Goal: Information Seeking & Learning: Learn about a topic

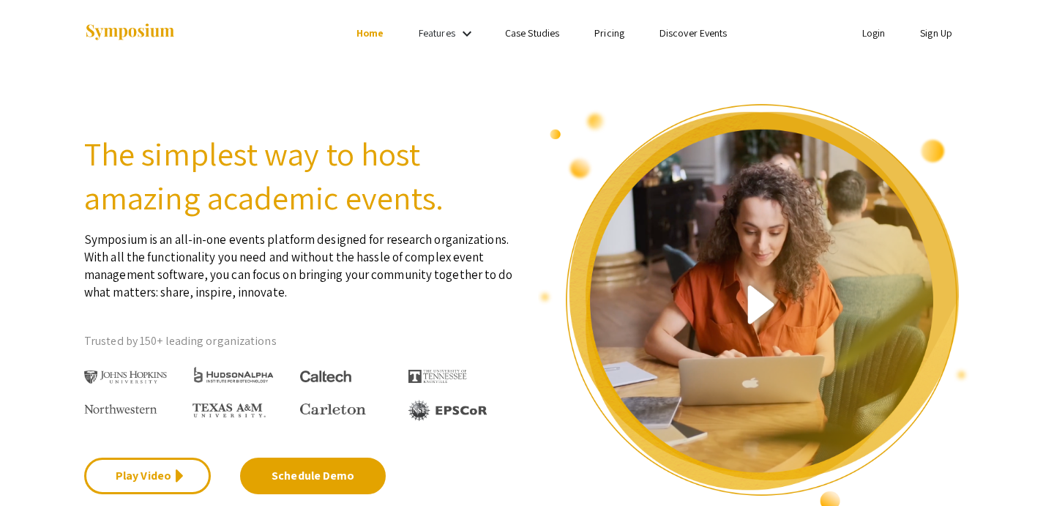
click at [439, 34] on link "Features" at bounding box center [437, 32] width 37 height 13
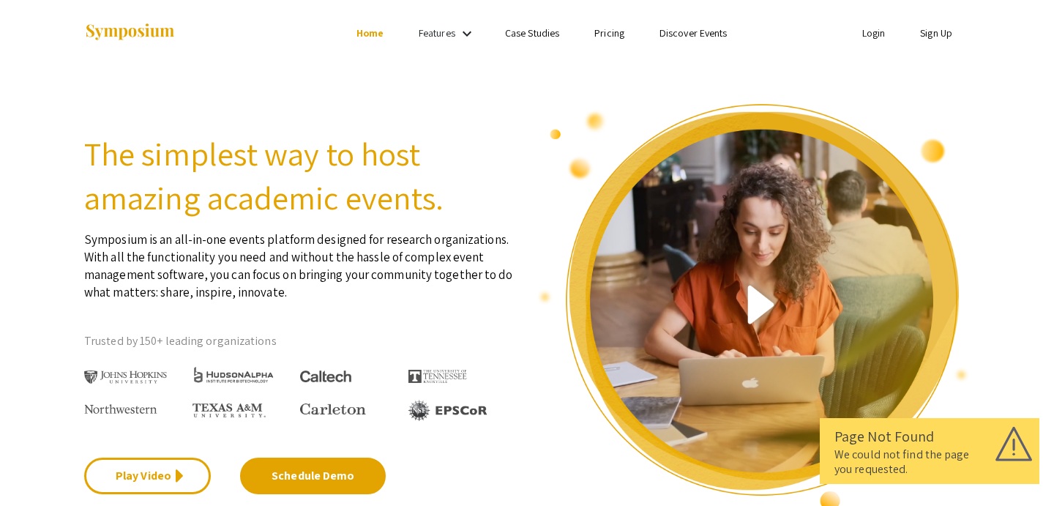
click at [901, 453] on div "We could not find the page you requested." at bounding box center [930, 461] width 190 height 29
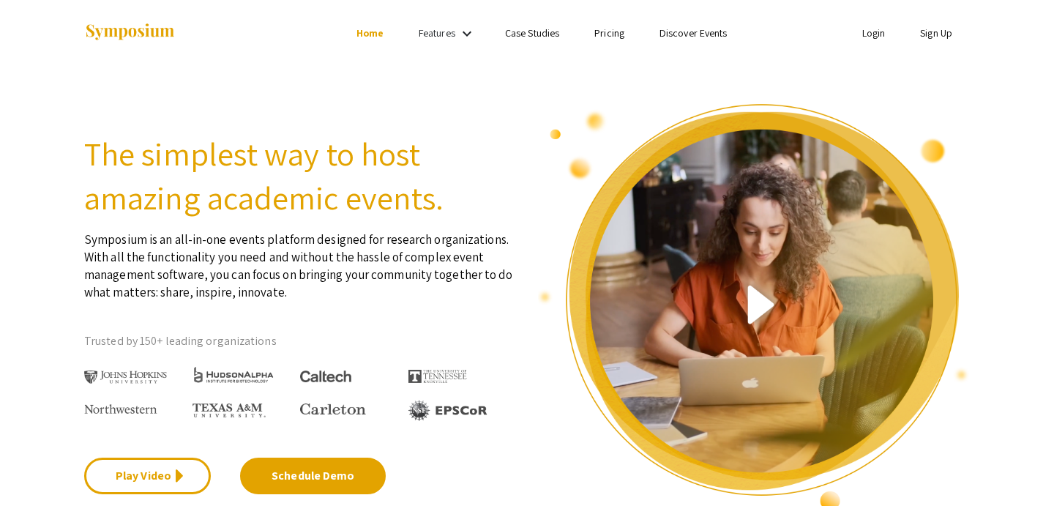
click at [676, 31] on link "Discover Events" at bounding box center [694, 32] width 68 height 13
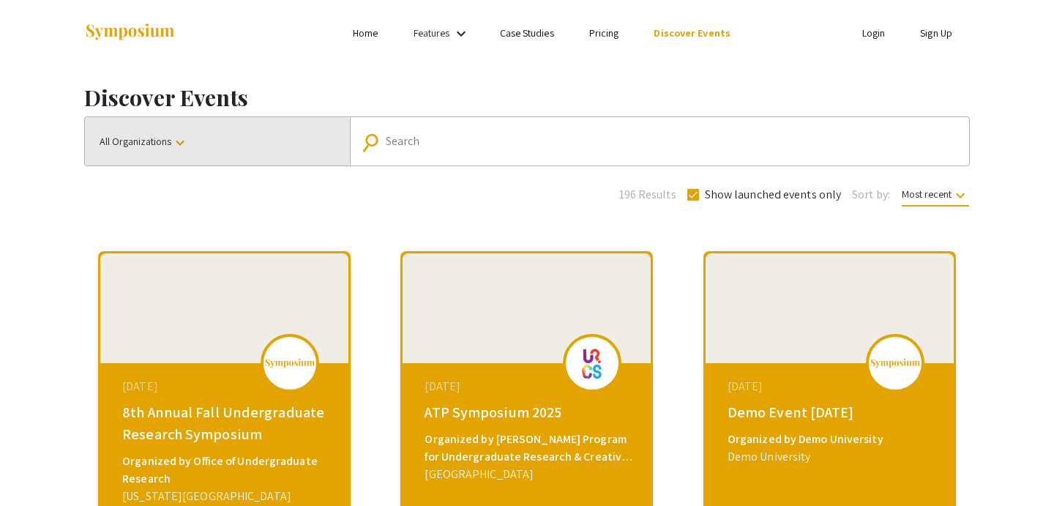
click at [194, 144] on button "All Organizations keyboard_arrow_down" at bounding box center [217, 141] width 265 height 48
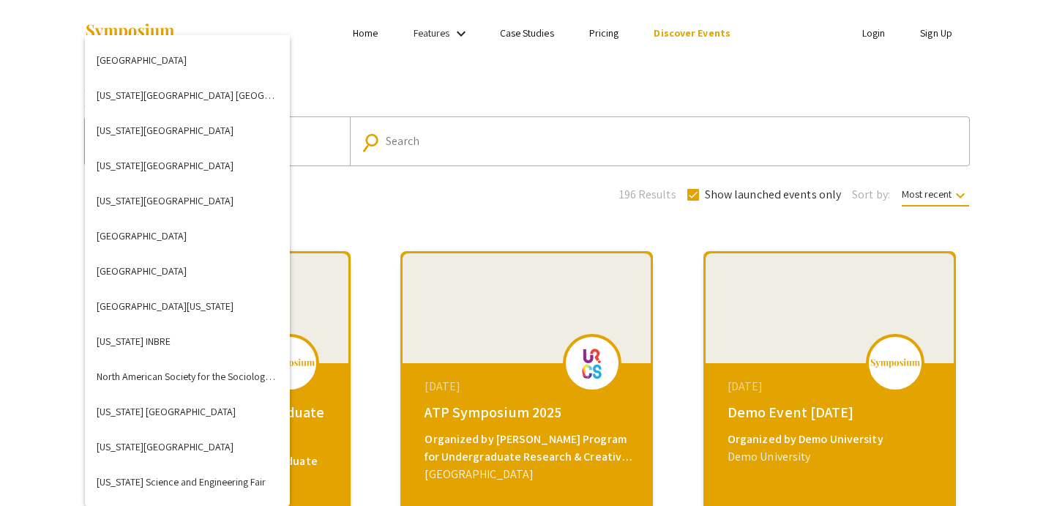
scroll to position [4287, 0]
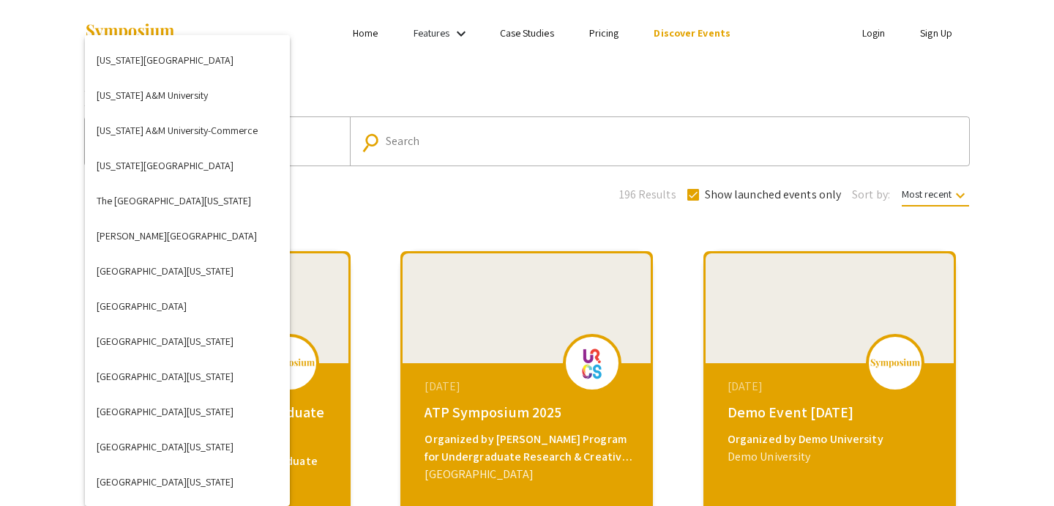
click at [404, 140] on div at bounding box center [527, 253] width 1054 height 506
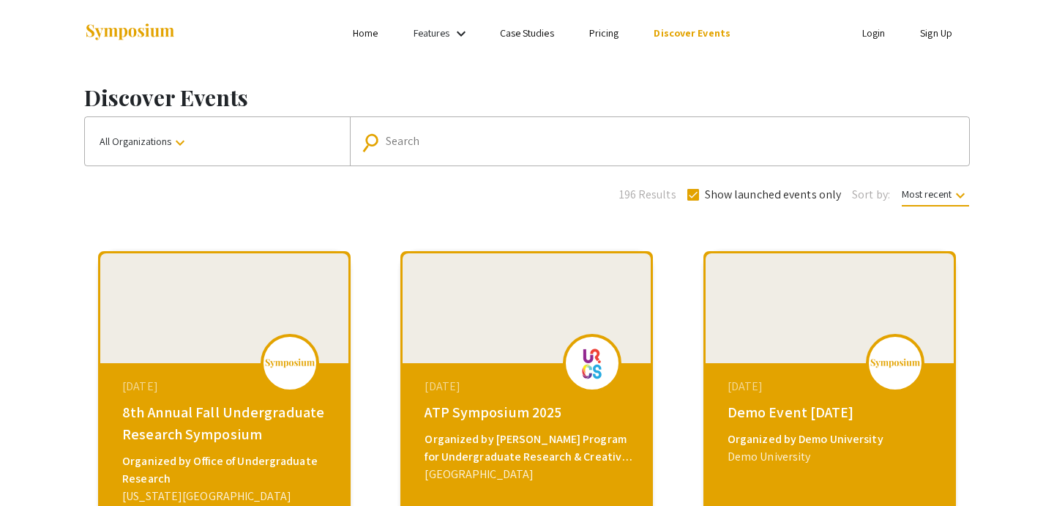
click at [405, 140] on input "Search" at bounding box center [668, 141] width 564 height 13
type input "[GEOGRAPHIC_DATA]"
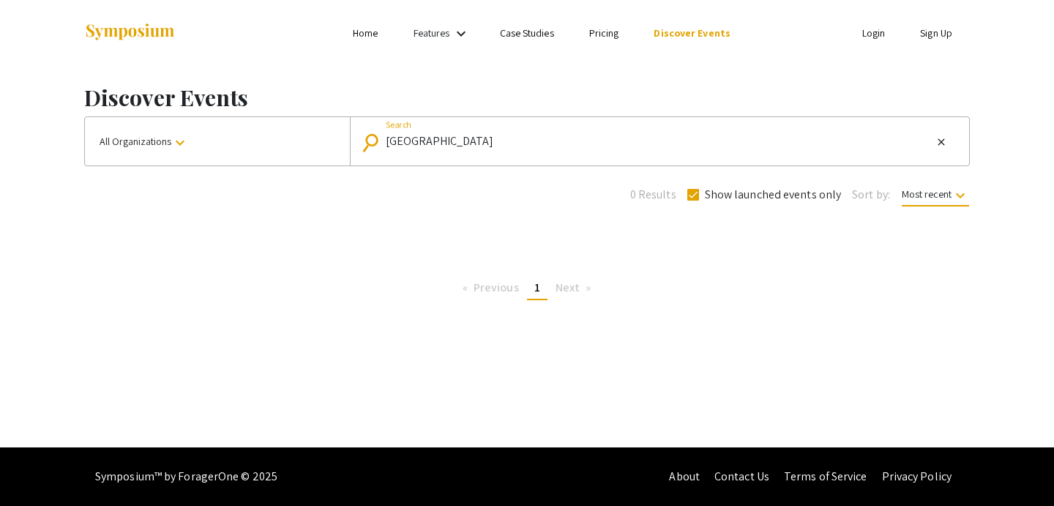
click at [152, 145] on span "All Organizations keyboard_arrow_down" at bounding box center [144, 141] width 89 height 13
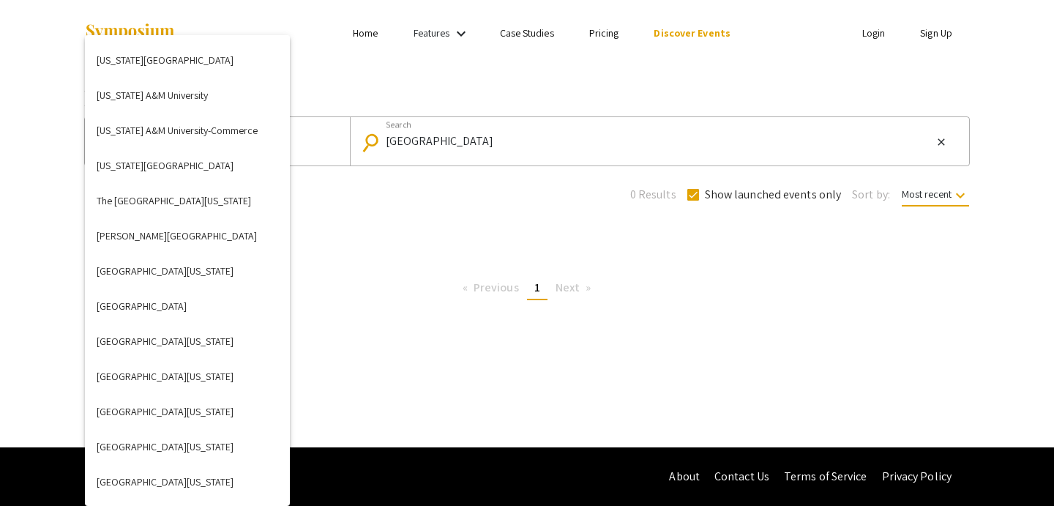
scroll to position [1791, 0]
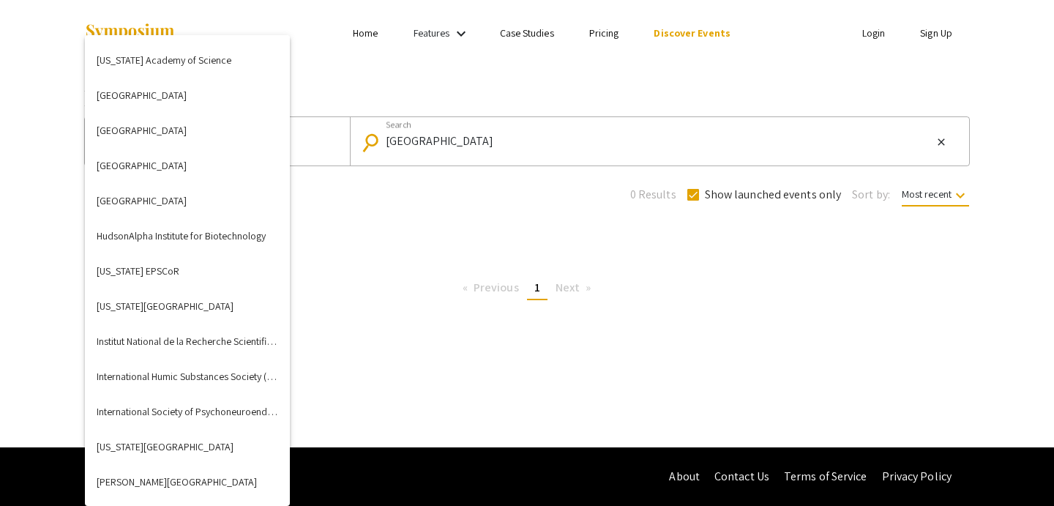
click at [476, 199] on div at bounding box center [527, 253] width 1054 height 506
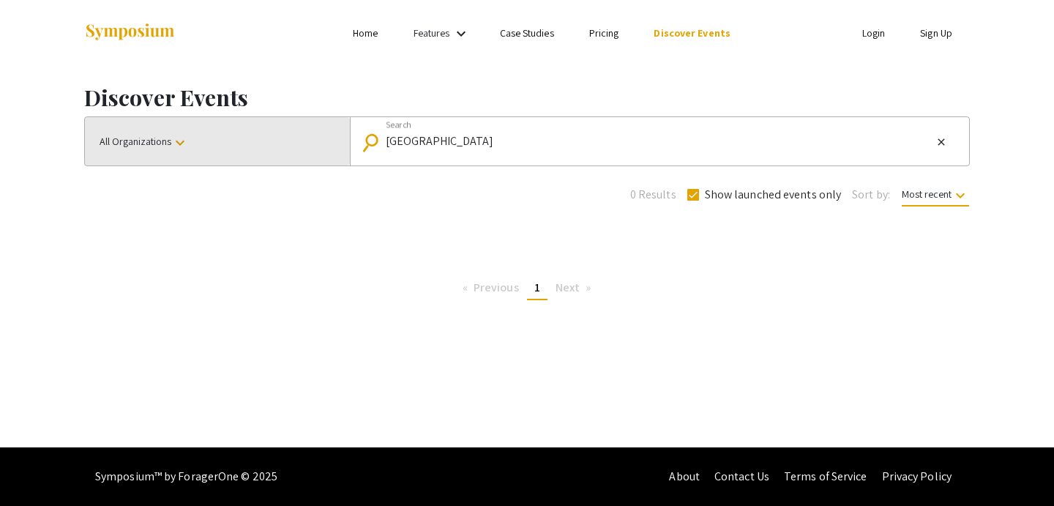
click at [278, 141] on button "All Organizations keyboard_arrow_down" at bounding box center [217, 141] width 265 height 48
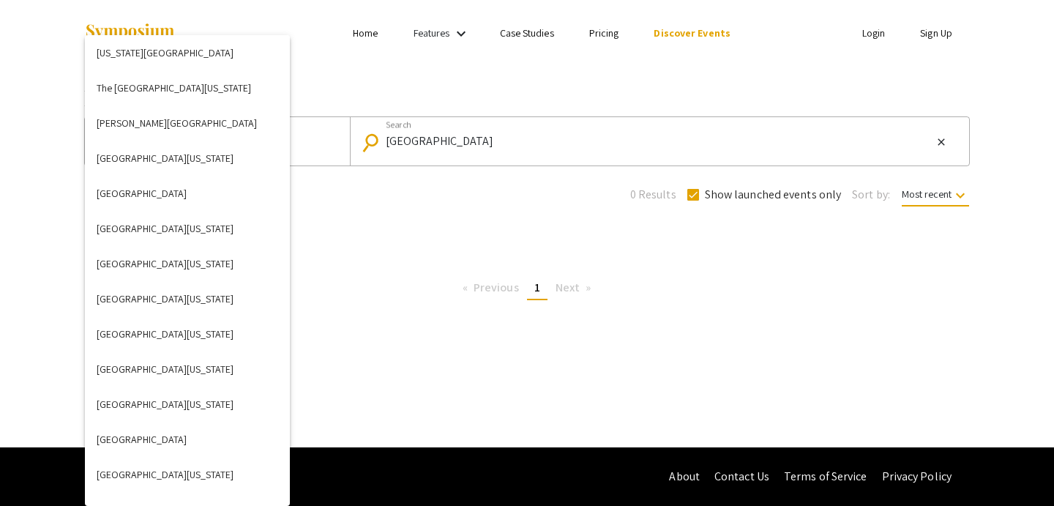
scroll to position [4383, 0]
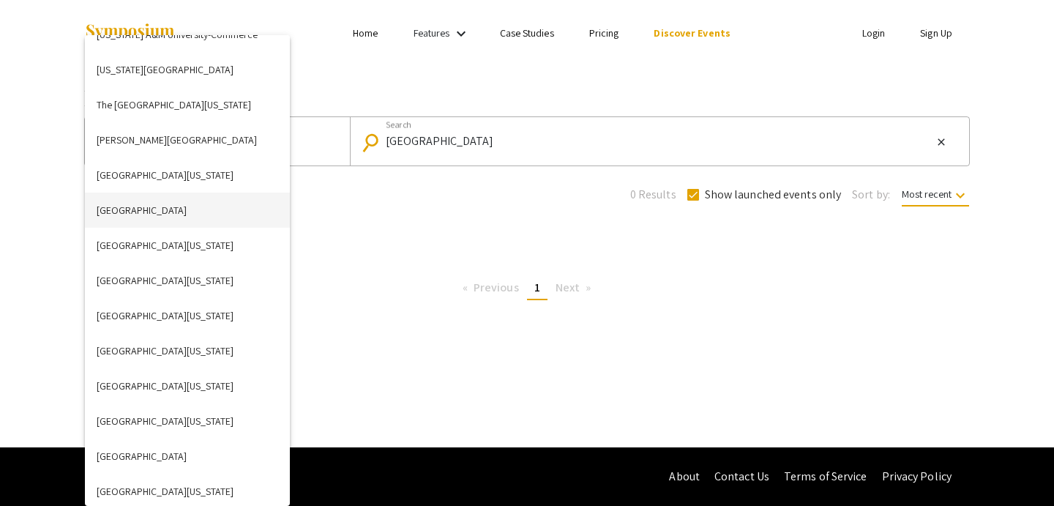
click at [204, 216] on button "[GEOGRAPHIC_DATA]" at bounding box center [187, 210] width 205 height 35
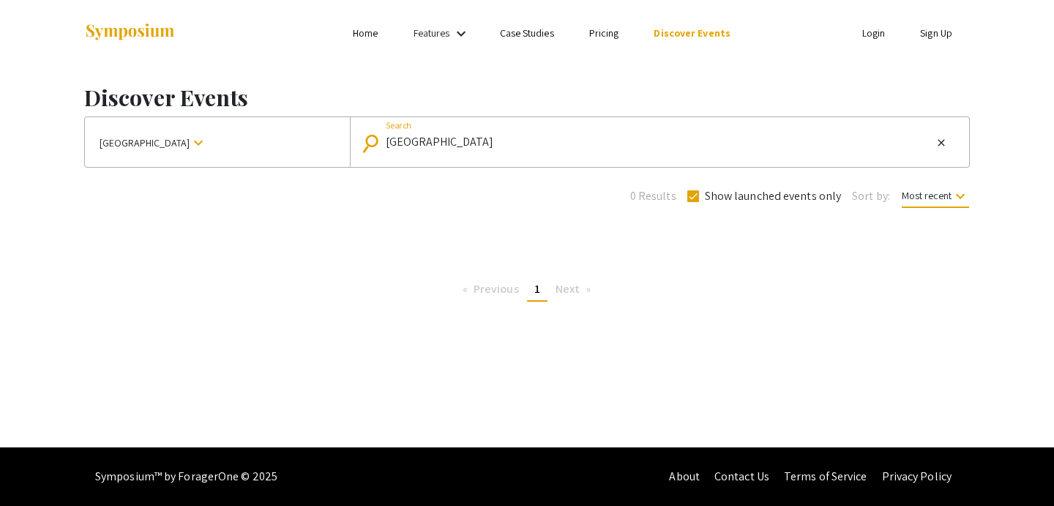
click at [521, 142] on input "[GEOGRAPHIC_DATA]" at bounding box center [659, 141] width 546 height 13
checkbox input "false"
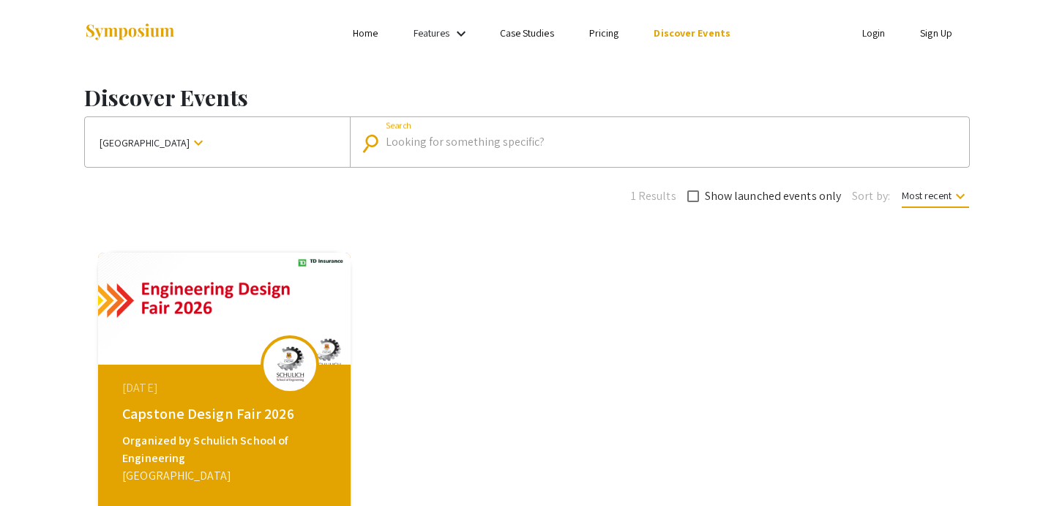
click at [156, 217] on div "Discover Events [GEOGRAPHIC_DATA] keyboard_arrow_down search Search 1 Results S…" at bounding box center [527, 365] width 908 height 599
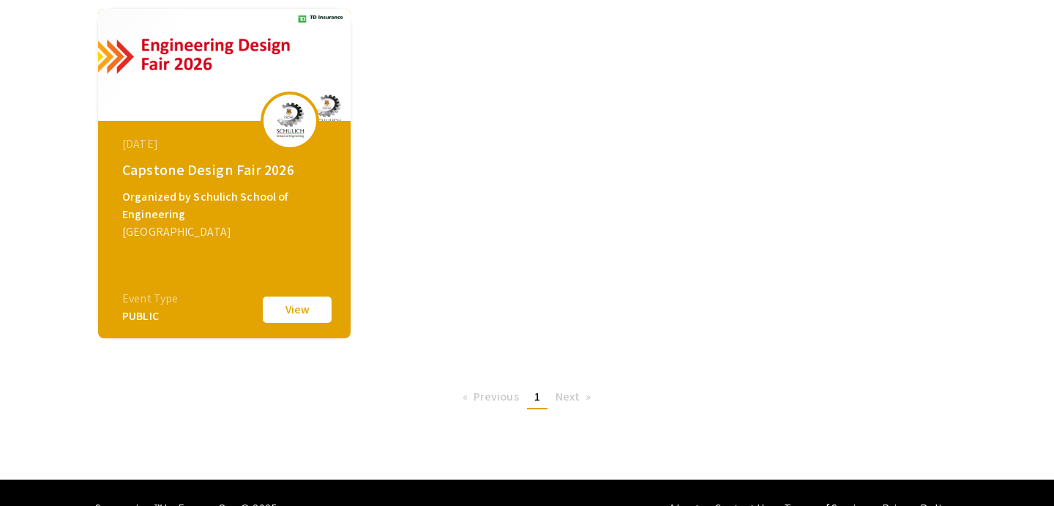
scroll to position [245, 0]
